Goal: Task Accomplishment & Management: Complete application form

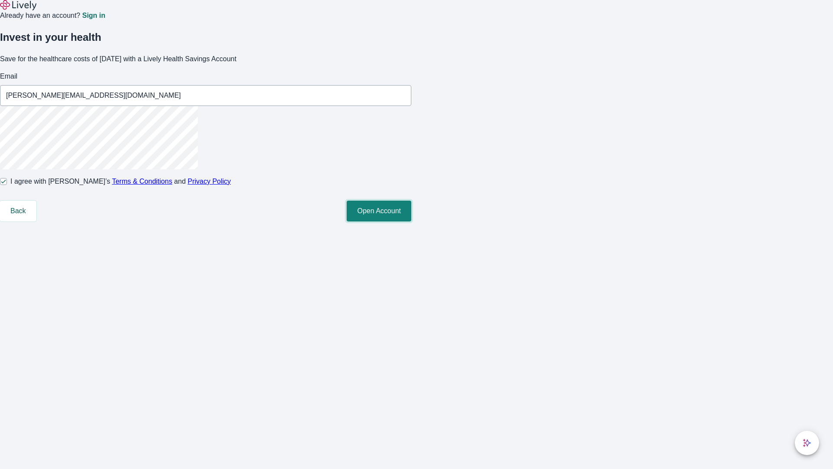
click at [412, 221] on button "Open Account" at bounding box center [379, 211] width 65 height 21
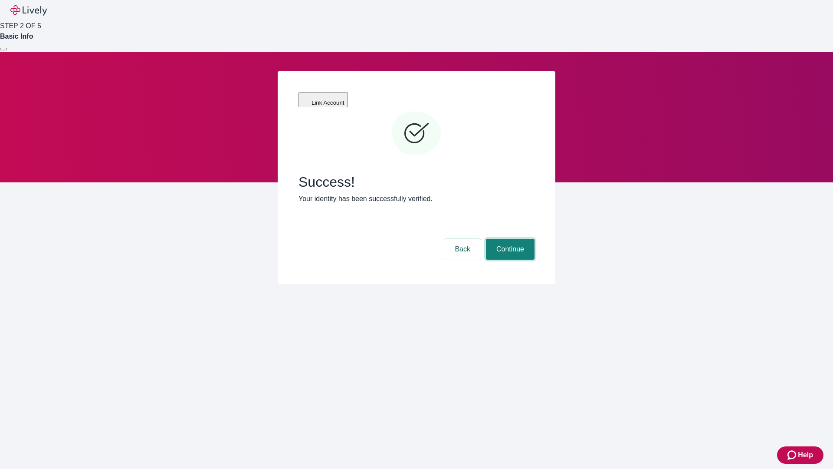
click at [509, 239] on button "Continue" at bounding box center [510, 249] width 49 height 21
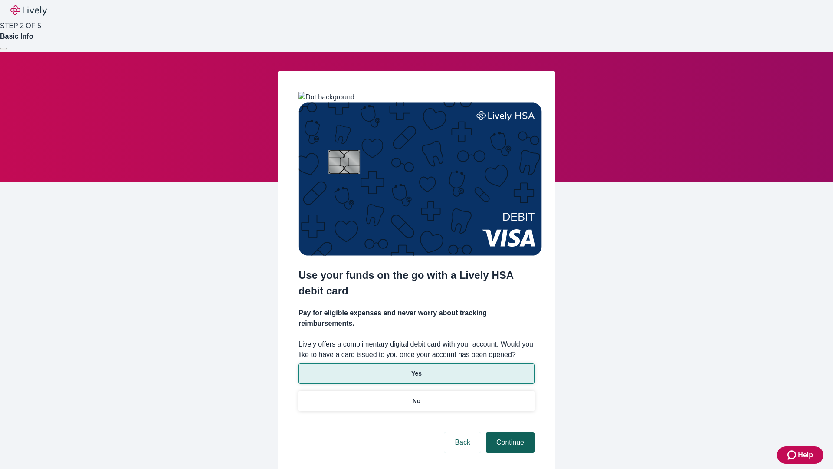
click at [416, 369] on p "Yes" at bounding box center [417, 373] width 10 height 9
click at [509, 432] on button "Continue" at bounding box center [510, 442] width 49 height 21
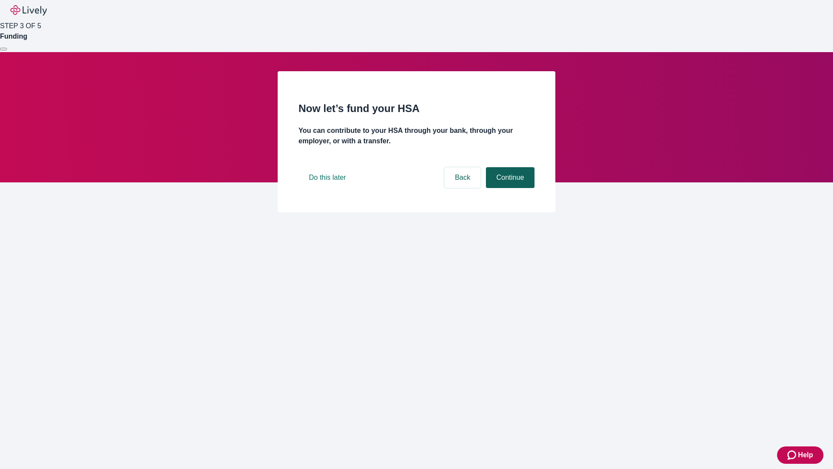
click at [509, 188] on button "Continue" at bounding box center [510, 177] width 49 height 21
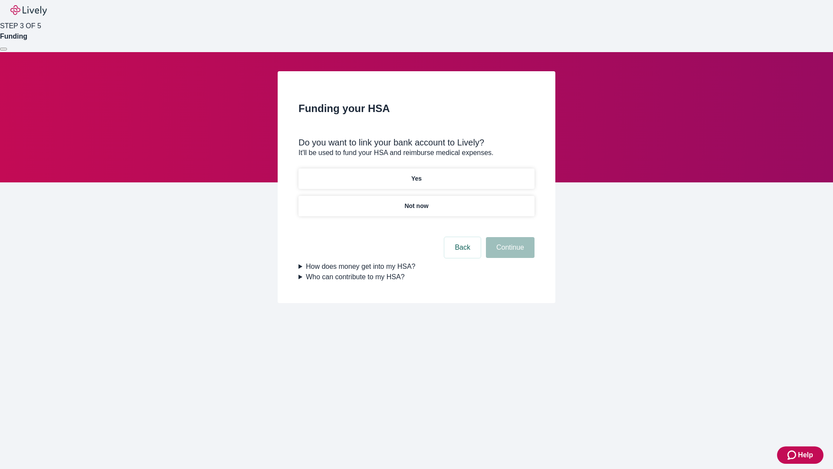
click at [416, 174] on p "Yes" at bounding box center [417, 178] width 10 height 9
click at [509, 237] on button "Continue" at bounding box center [510, 247] width 49 height 21
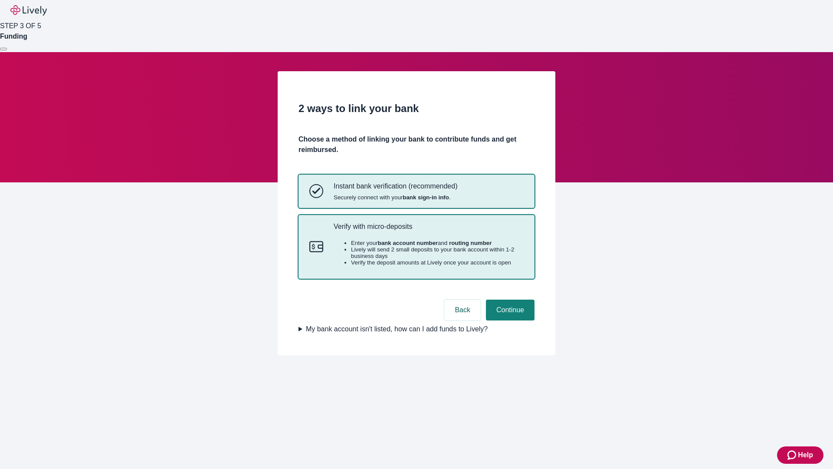
click at [428, 231] on p "Verify with micro-deposits" at bounding box center [429, 226] width 190 height 8
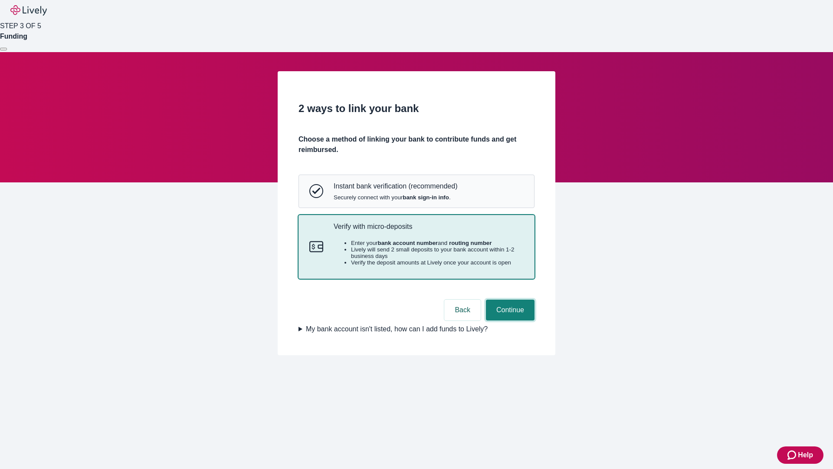
click at [509, 320] on button "Continue" at bounding box center [510, 310] width 49 height 21
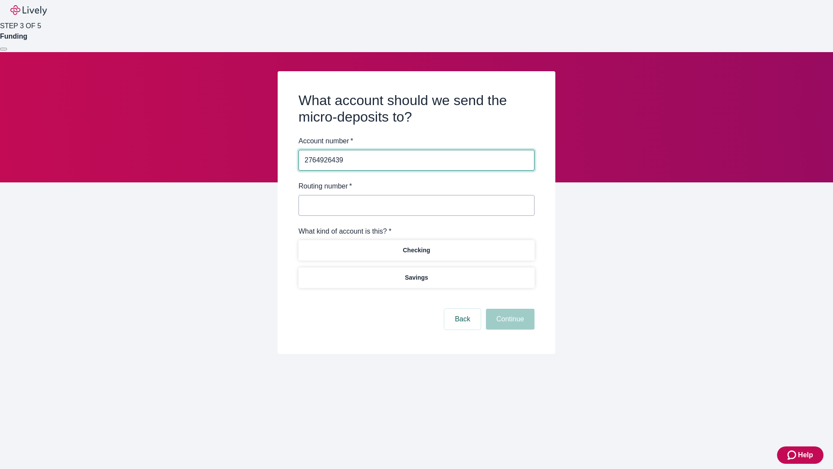
type input "2764926439"
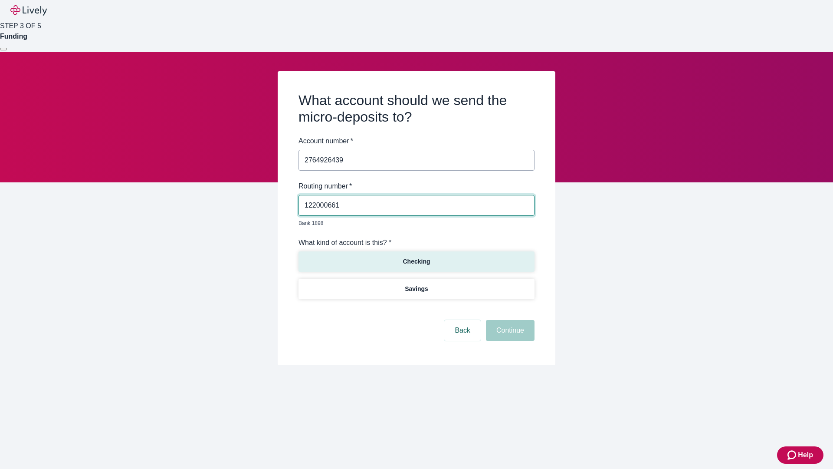
type input "122000661"
click at [416, 257] on p "Checking" at bounding box center [416, 261] width 27 height 9
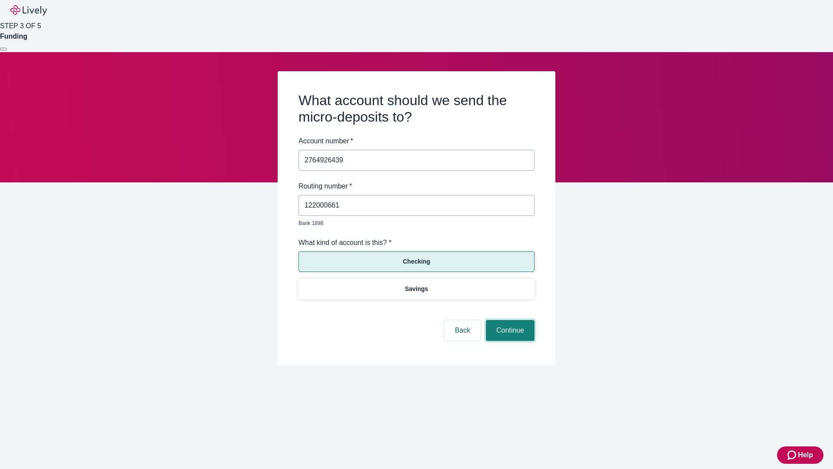
click at [509, 320] on button "Continue" at bounding box center [510, 330] width 49 height 21
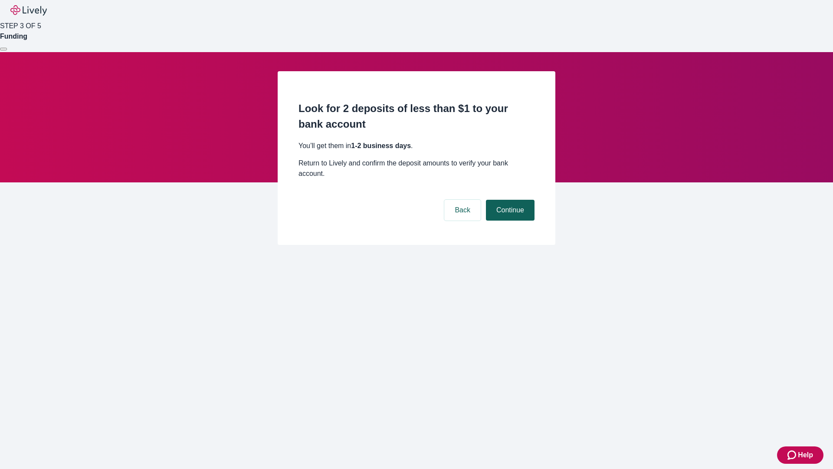
click at [509, 200] on button "Continue" at bounding box center [510, 210] width 49 height 21
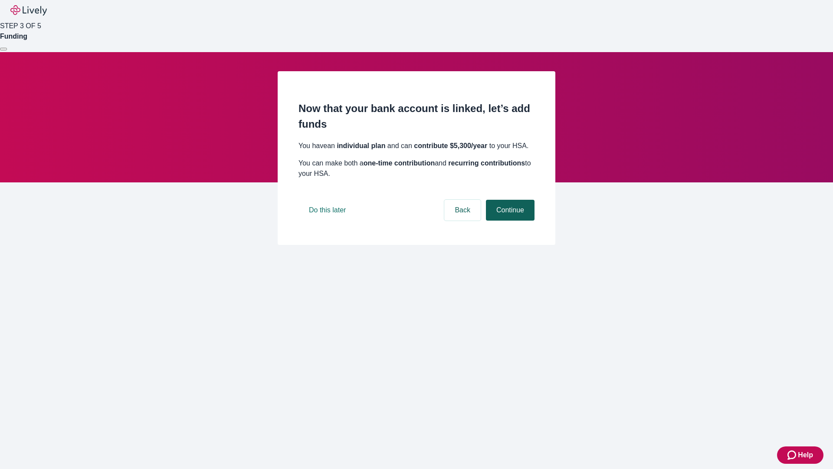
click at [509, 221] on button "Continue" at bounding box center [510, 210] width 49 height 21
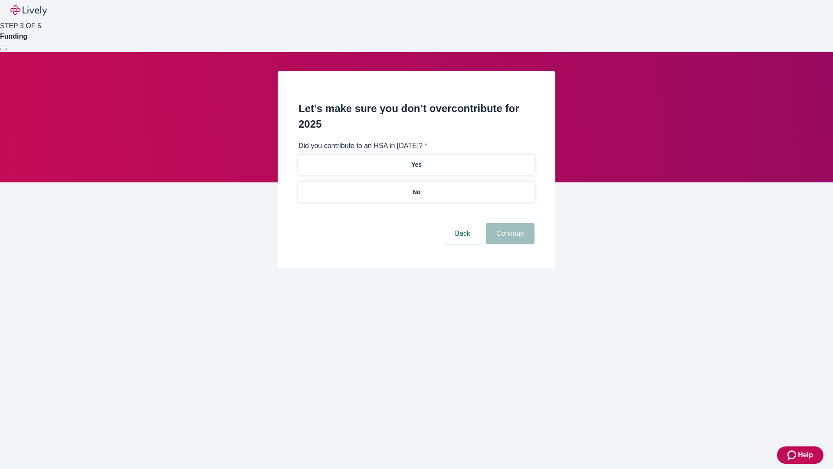
click at [416, 188] on p "No" at bounding box center [417, 192] width 8 height 9
click at [509, 223] on button "Continue" at bounding box center [510, 233] width 49 height 21
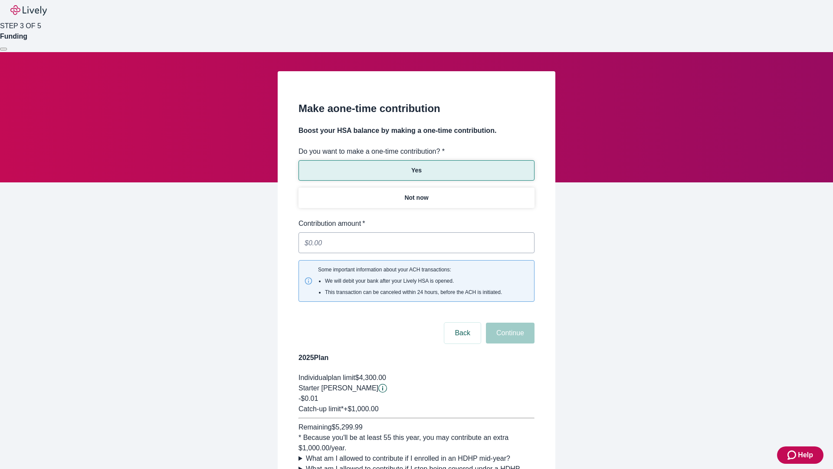
type input "0.01"
click at [509, 323] on button "Continue" at bounding box center [510, 333] width 49 height 21
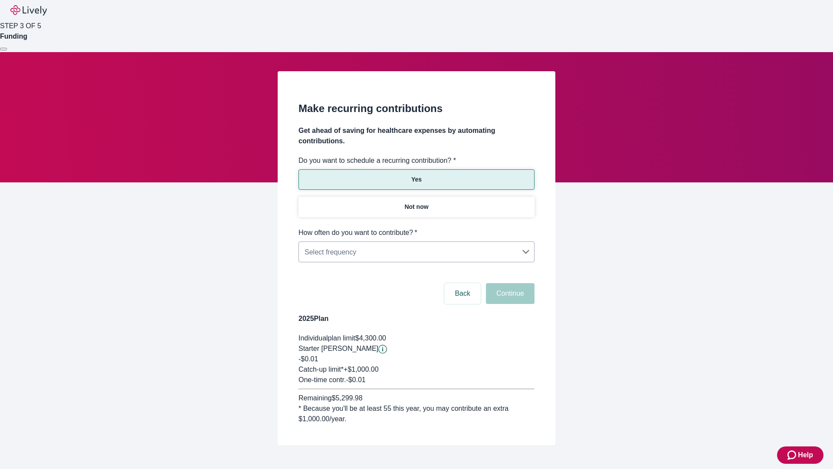
click at [416, 227] on body "Help STEP 3 OF 5 Funding Make recurring contributions Get ahead of saving for h…" at bounding box center [416, 243] width 833 height 487
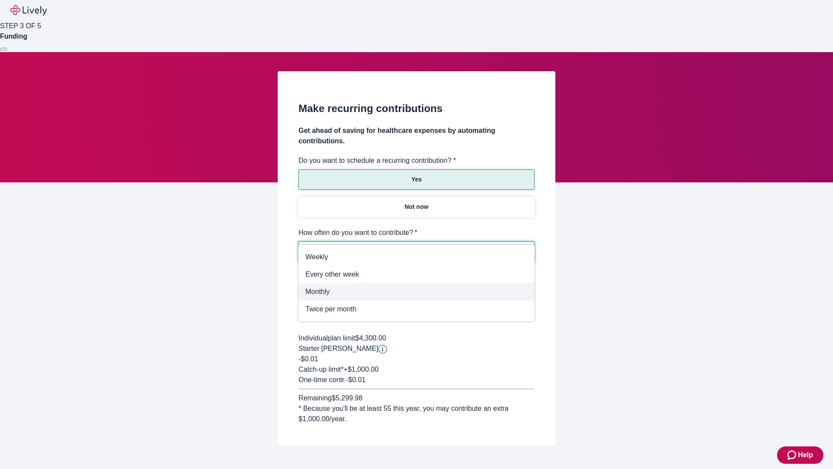
click at [417, 292] on span "Monthly" at bounding box center [417, 292] width 222 height 10
type input "Monthly"
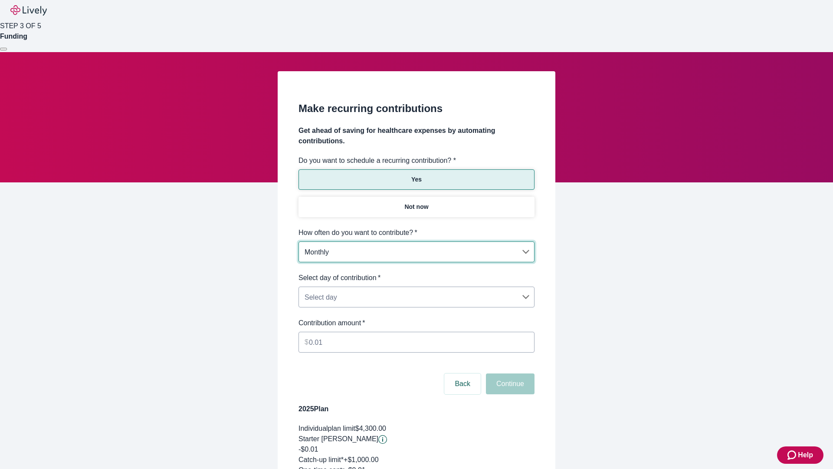
click at [416, 273] on body "Help STEP 3 OF 5 Funding Make recurring contributions Get ahead of saving for h…" at bounding box center [416, 288] width 833 height 577
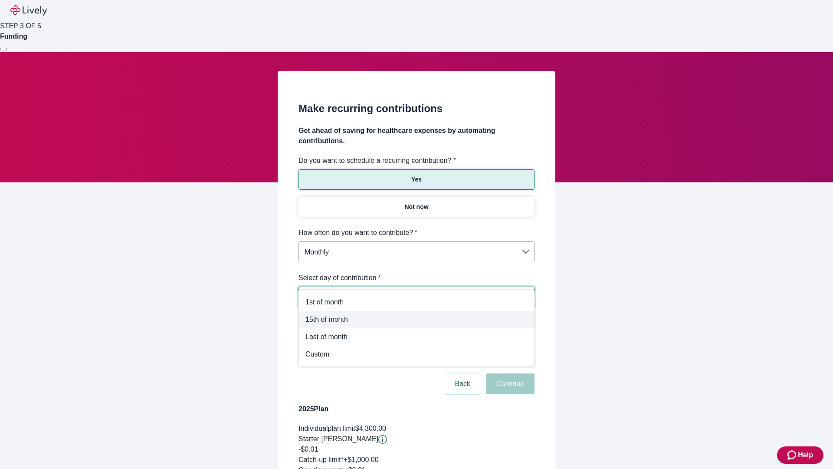
click at [417, 320] on span "15th of month" at bounding box center [417, 319] width 222 height 10
type input "Monthly15th"
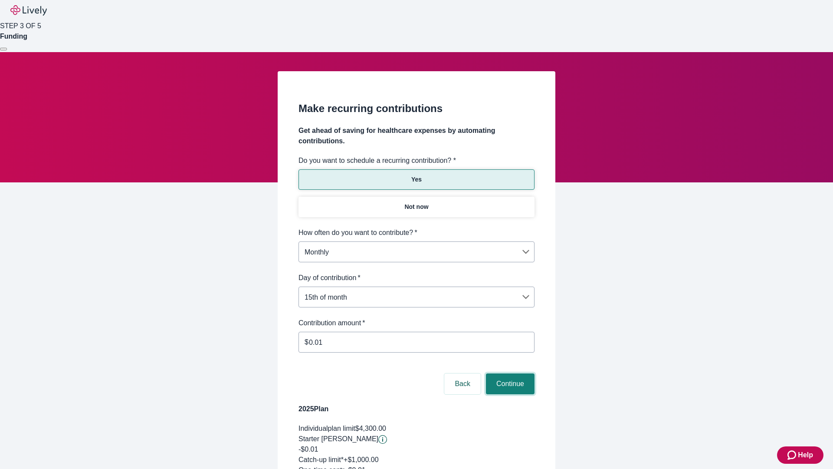
click at [509, 373] on button "Continue" at bounding box center [510, 383] width 49 height 21
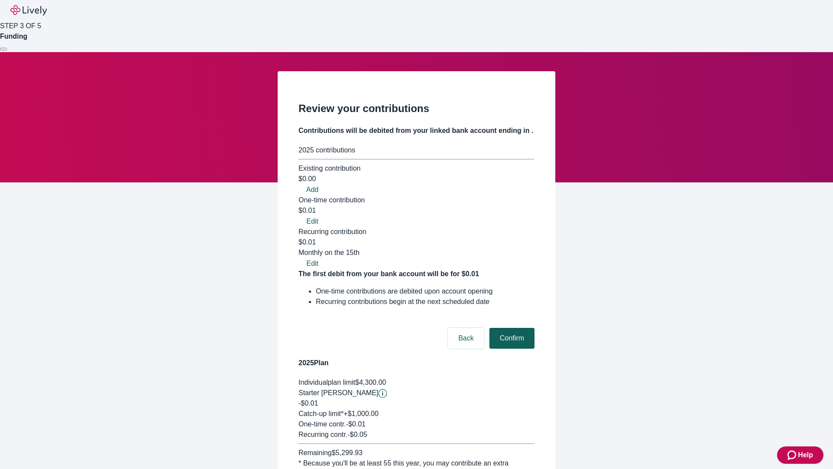
click at [511, 328] on button "Confirm" at bounding box center [512, 338] width 45 height 21
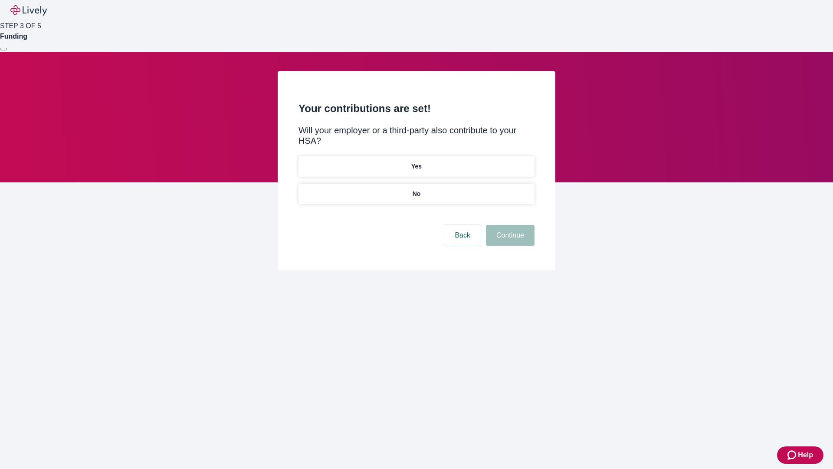
click at [416, 162] on p "Yes" at bounding box center [417, 166] width 10 height 9
click at [509, 225] on button "Continue" at bounding box center [510, 235] width 49 height 21
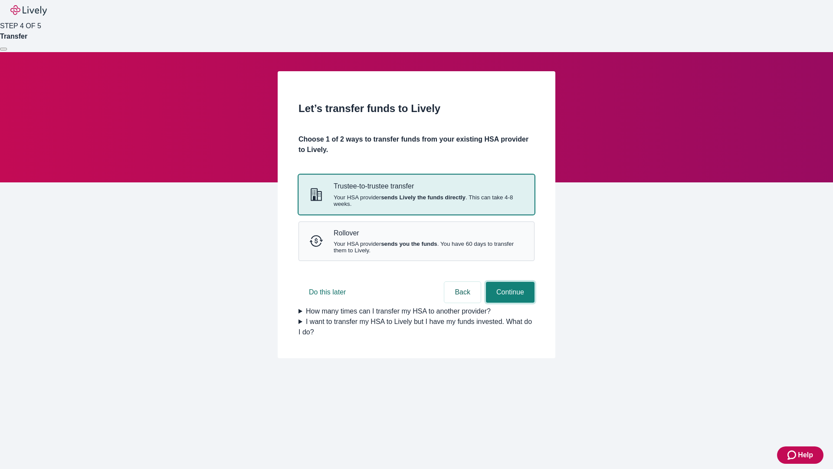
click at [509, 303] on button "Continue" at bounding box center [510, 292] width 49 height 21
